Goal: Transaction & Acquisition: Purchase product/service

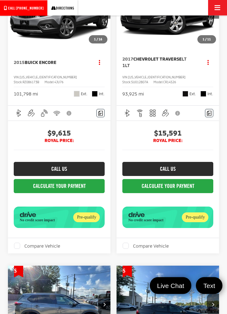
scroll to position [1018, 0]
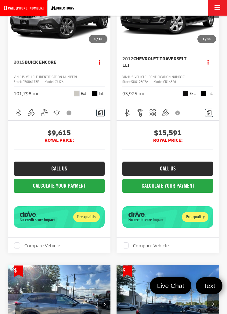
click at [78, 46] on img "2015 Buick Encore Base 0" at bounding box center [60, 8] width 104 height 78
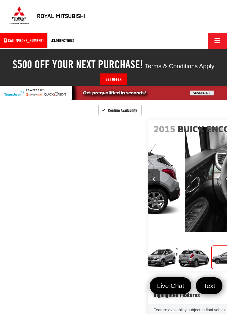
scroll to position [0, 4]
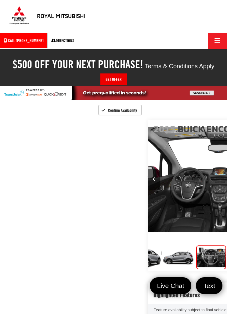
scroll to position [0, 682]
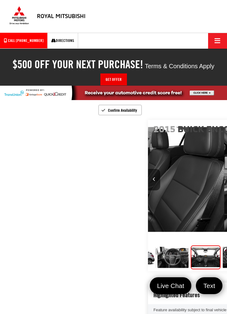
scroll to position [0, 910]
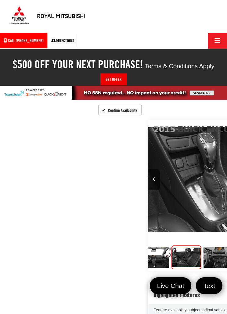
scroll to position [0, 147]
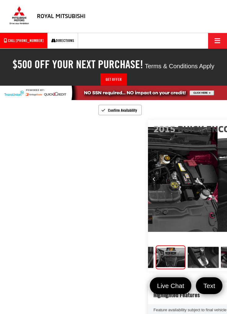
scroll to position [0, 195]
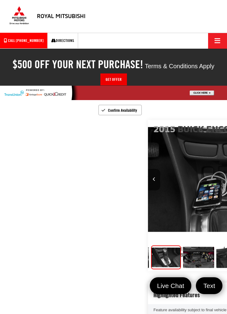
scroll to position [0, 242]
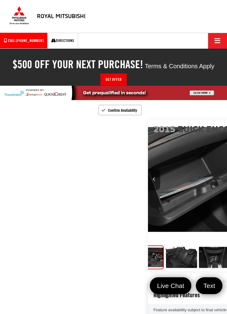
scroll to position [0, 1820]
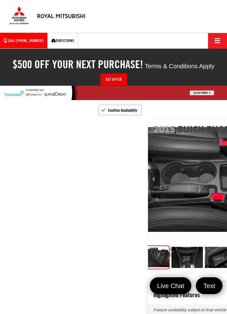
scroll to position [0, 0]
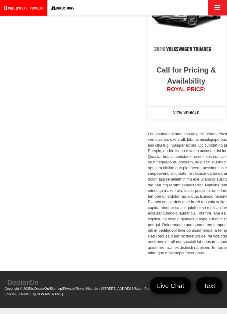
scroll to position [943, 0]
